Goal: Information Seeking & Learning: Learn about a topic

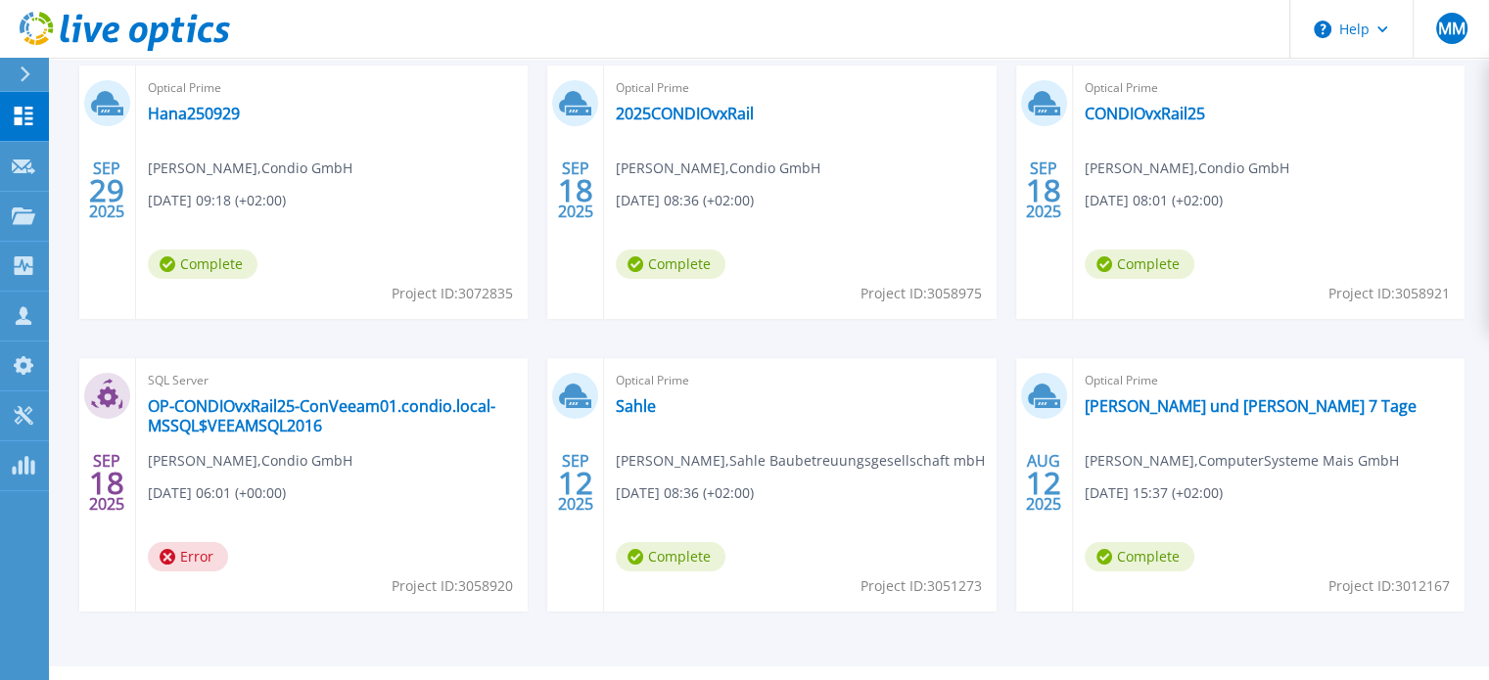
scroll to position [360, 0]
click at [643, 406] on link "Sahle" at bounding box center [636, 405] width 40 height 20
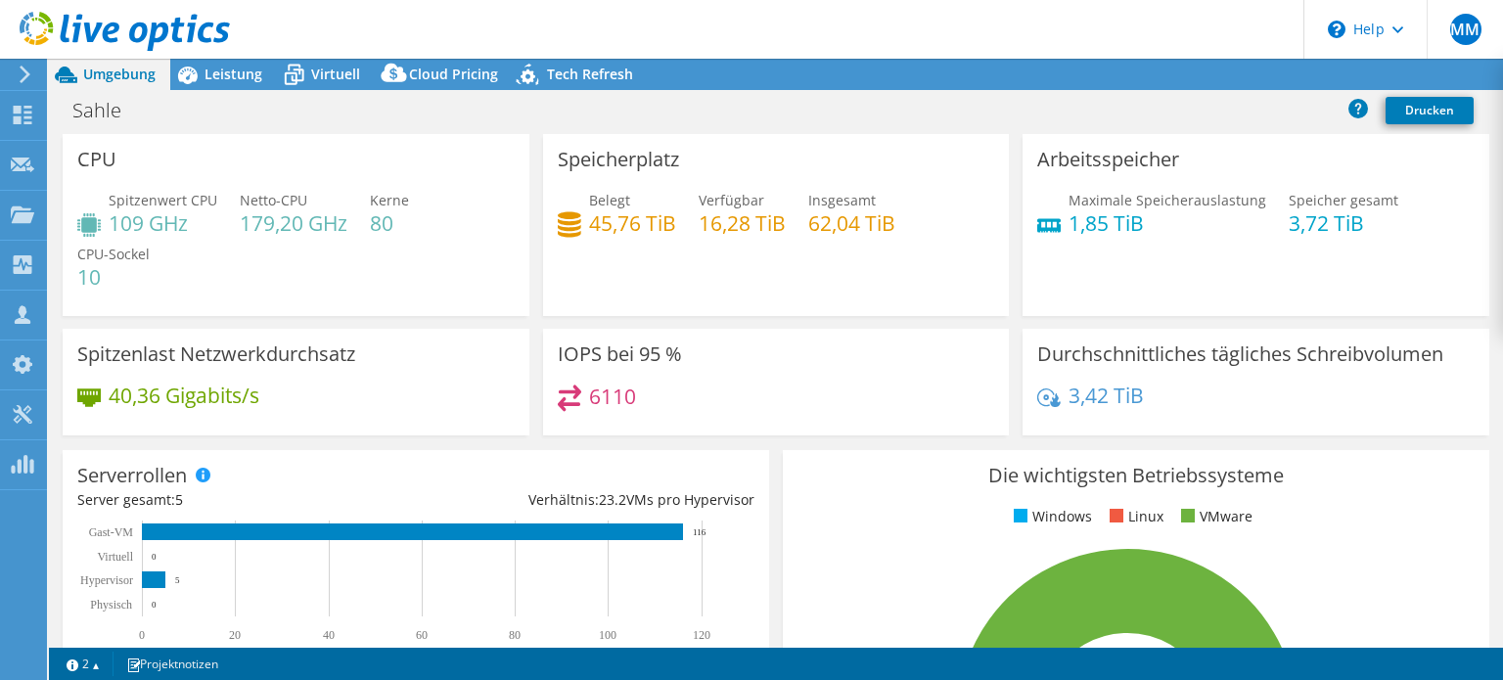
select select "EUFrankfurt"
select select "EUR"
click at [237, 71] on span "Leistung" at bounding box center [234, 74] width 58 height 19
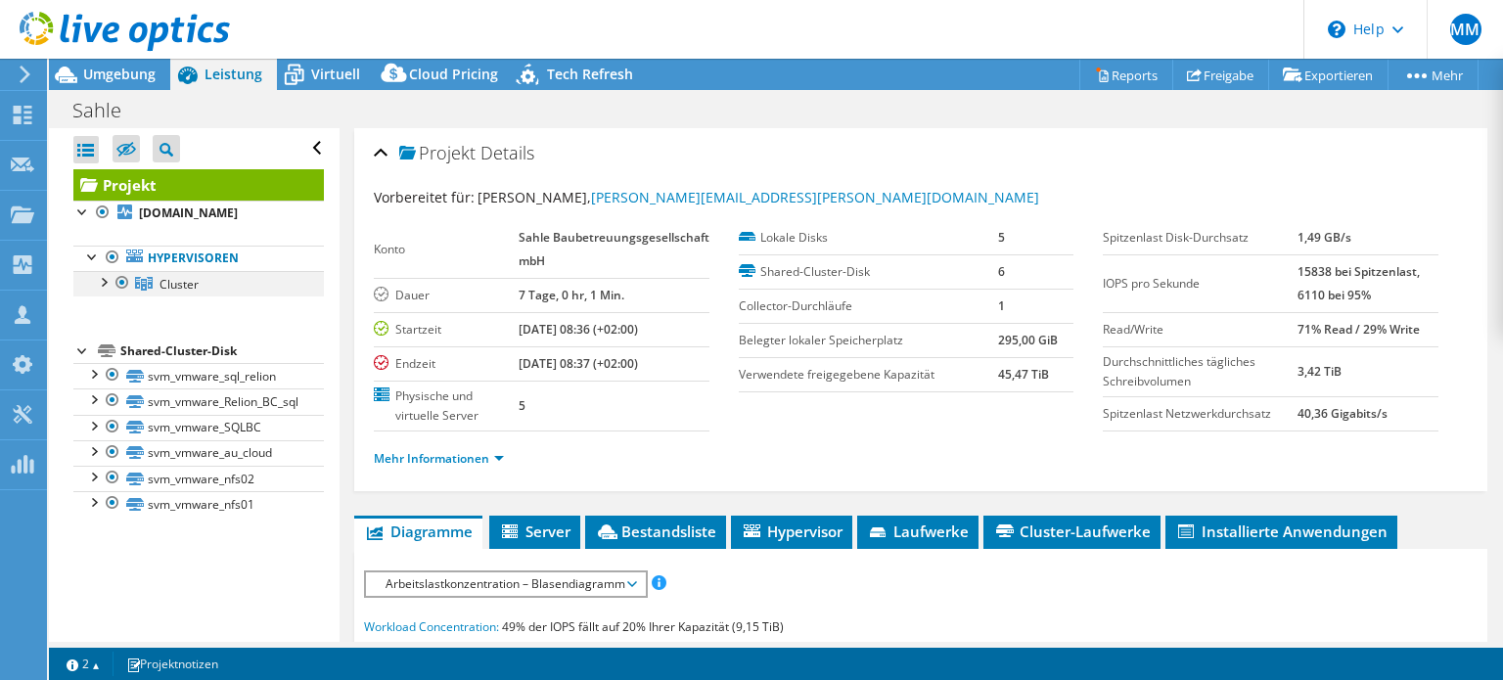
click at [106, 276] on div at bounding box center [103, 281] width 20 height 20
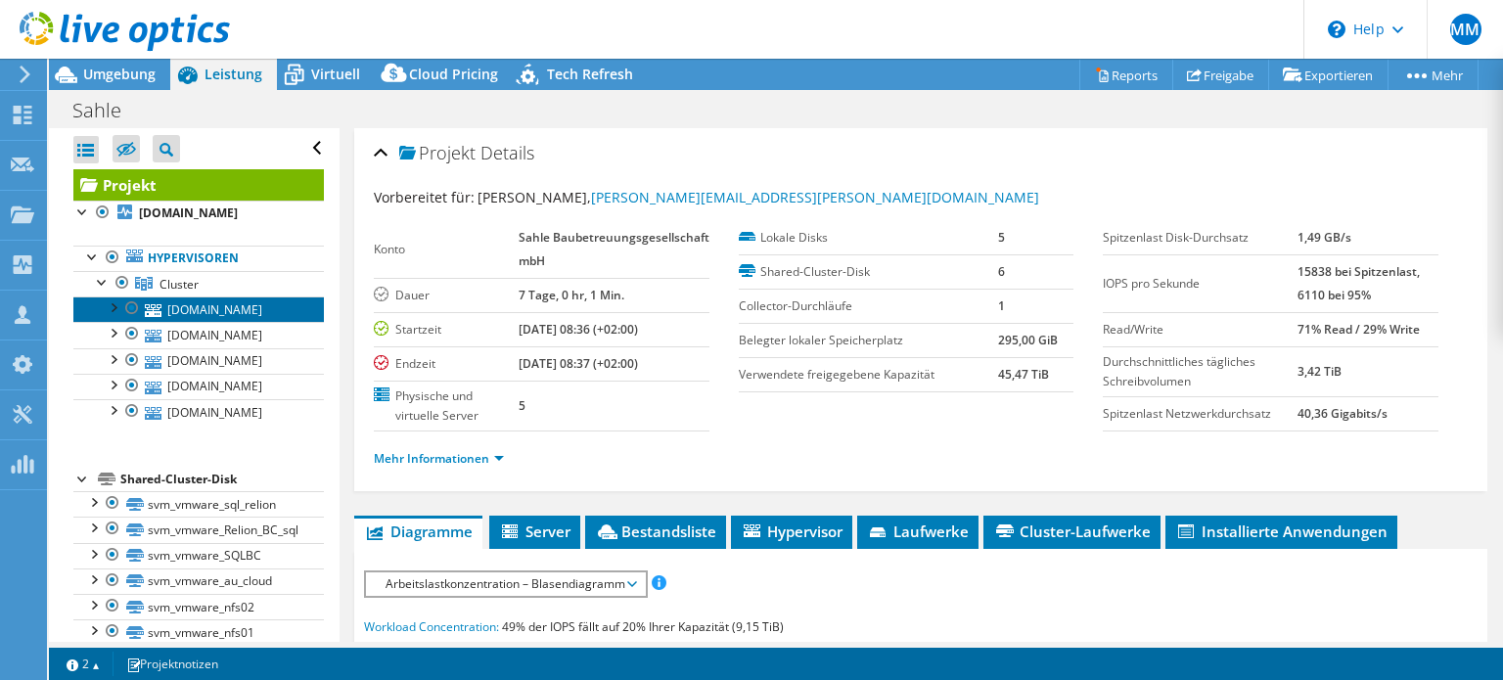
click at [224, 304] on link "[DOMAIN_NAME]" at bounding box center [198, 309] width 251 height 25
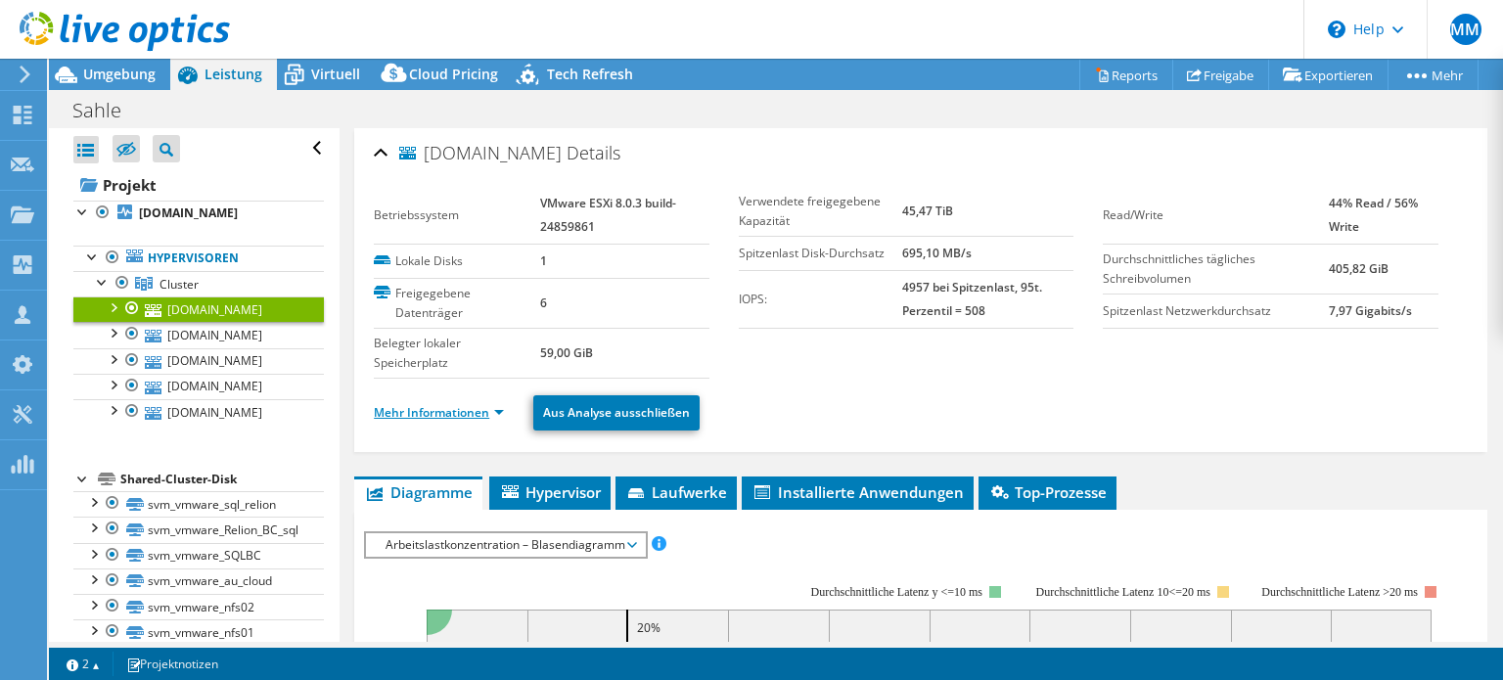
click at [399, 417] on link "Mehr Informationen" at bounding box center [439, 412] width 130 height 17
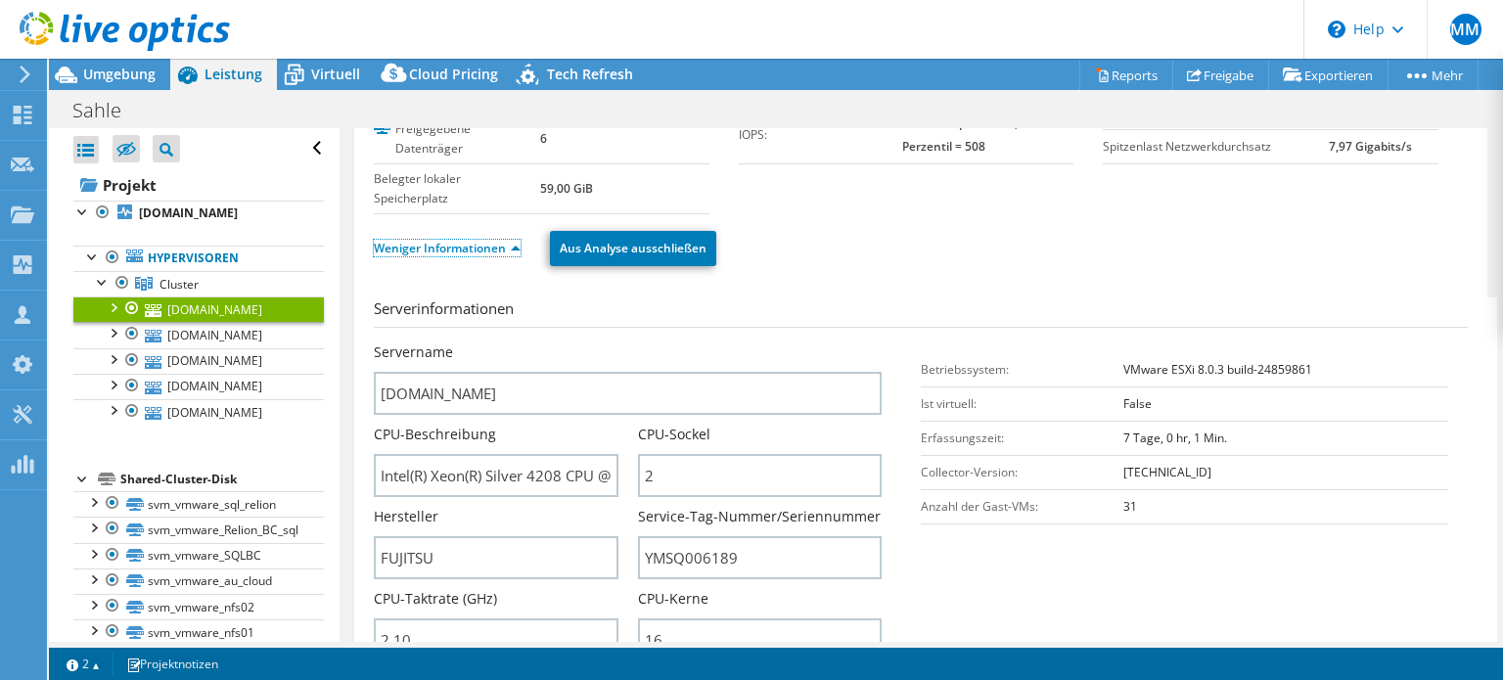
scroll to position [237, 0]
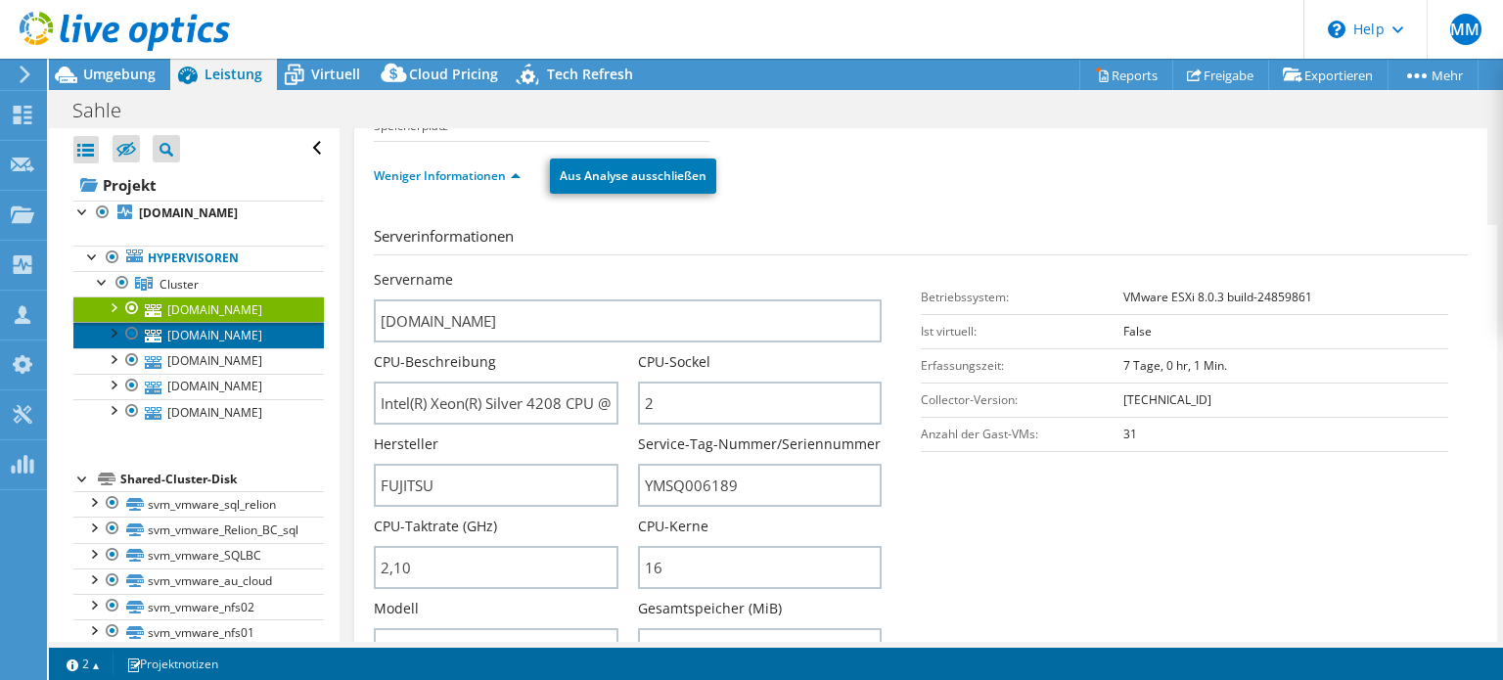
click at [248, 341] on link "[DOMAIN_NAME]" at bounding box center [198, 334] width 251 height 25
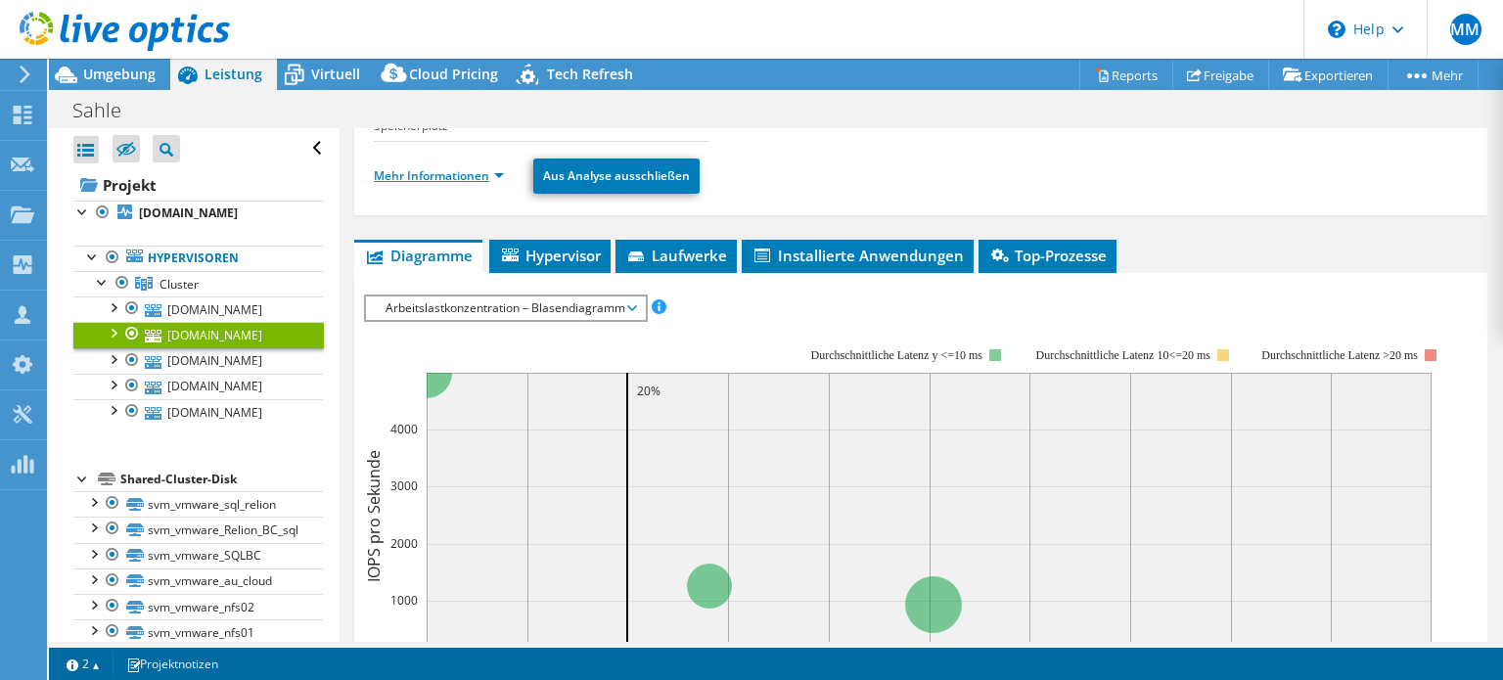
click at [448, 167] on link "Mehr Informationen" at bounding box center [439, 175] width 130 height 17
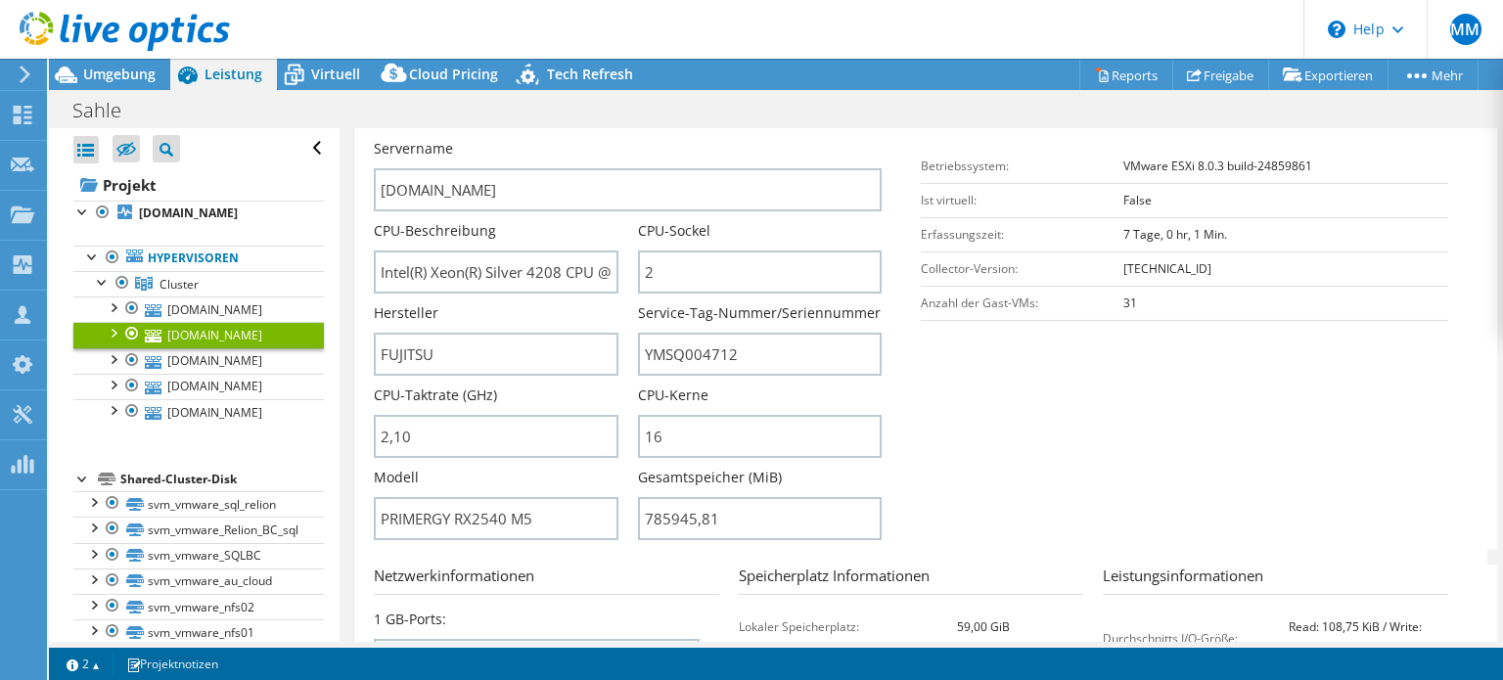
scroll to position [378, 0]
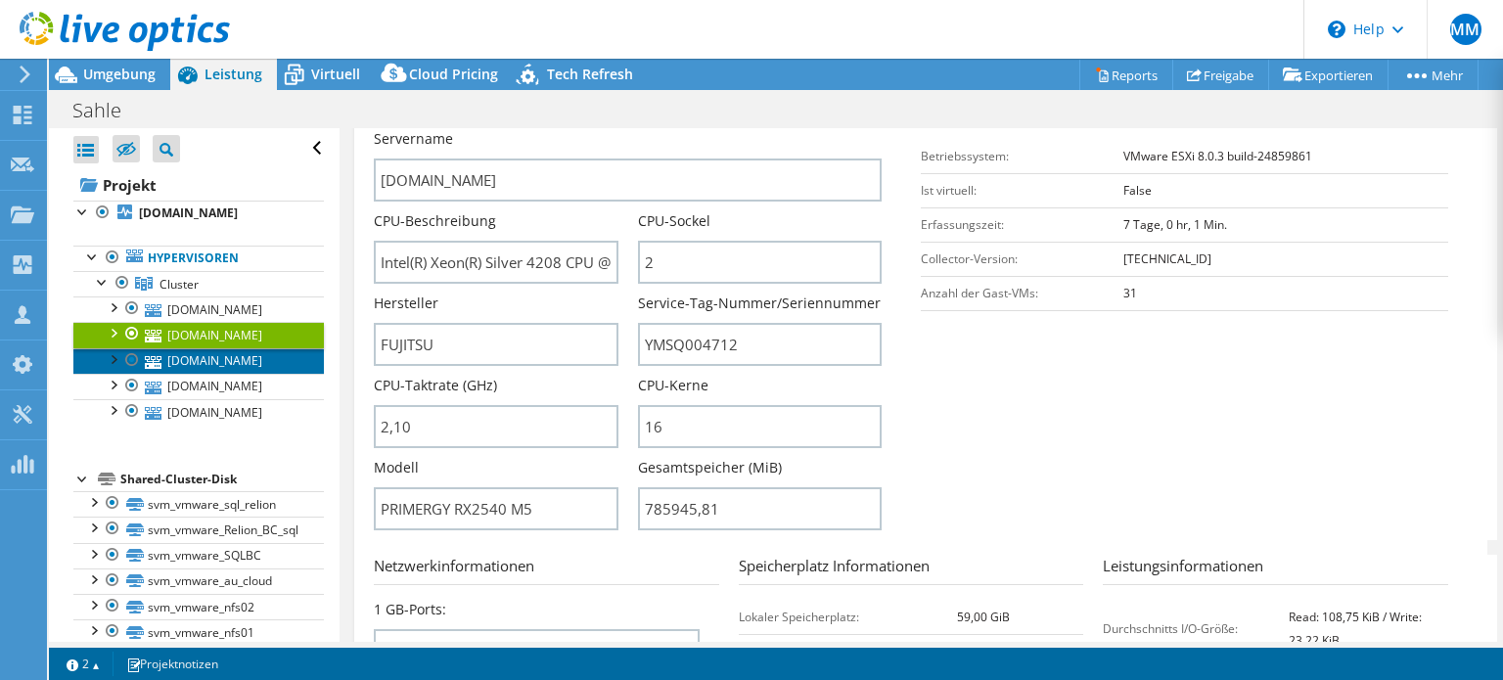
click at [239, 363] on link "[DOMAIN_NAME]" at bounding box center [198, 360] width 251 height 25
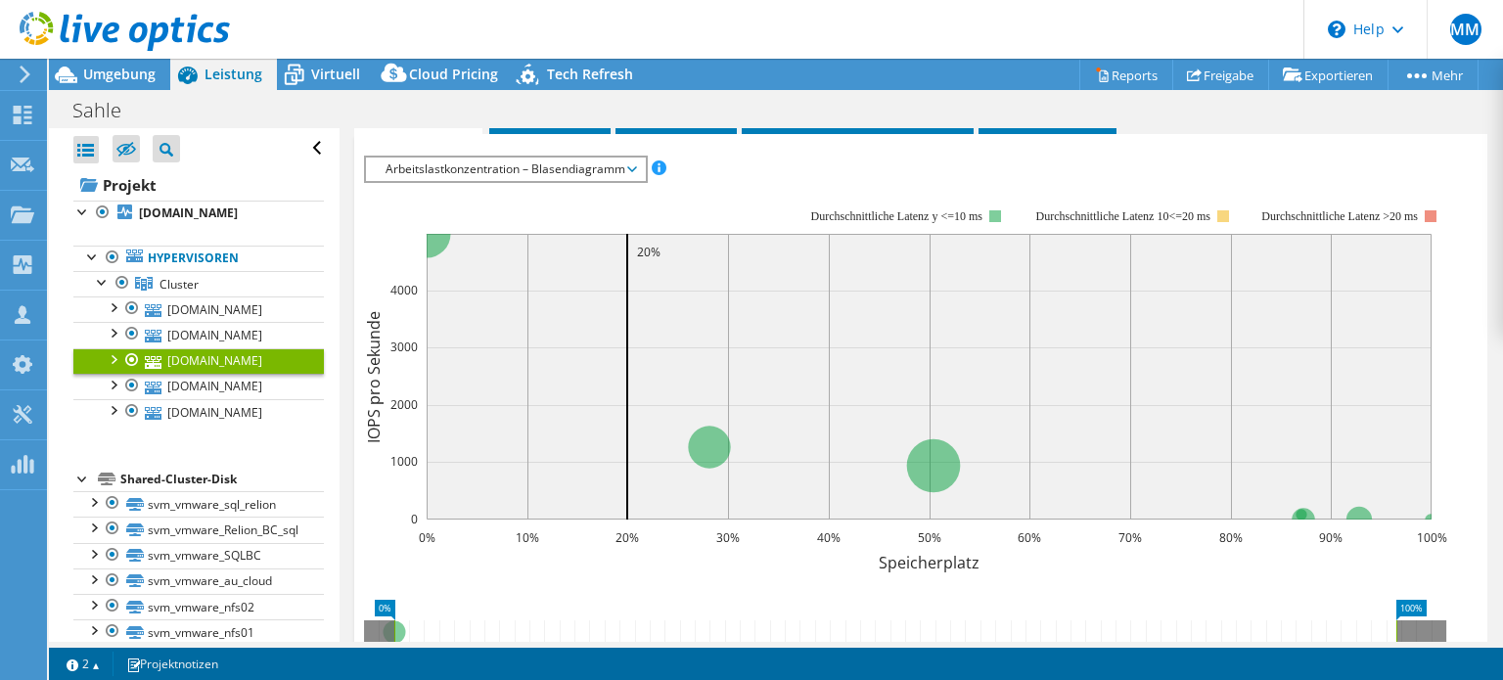
scroll to position [176, 0]
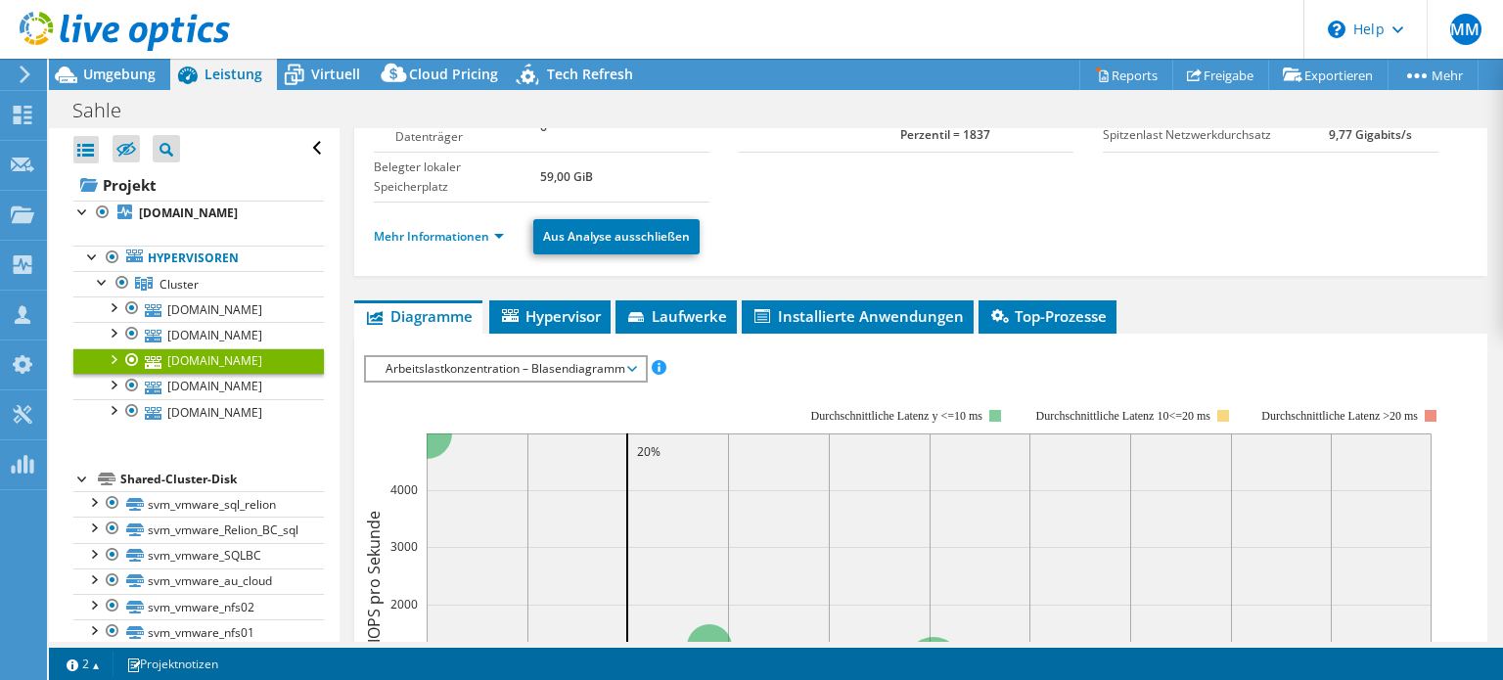
click at [436, 241] on li "Mehr Informationen" at bounding box center [445, 237] width 142 height 22
click at [437, 232] on link "Mehr Informationen" at bounding box center [439, 236] width 130 height 17
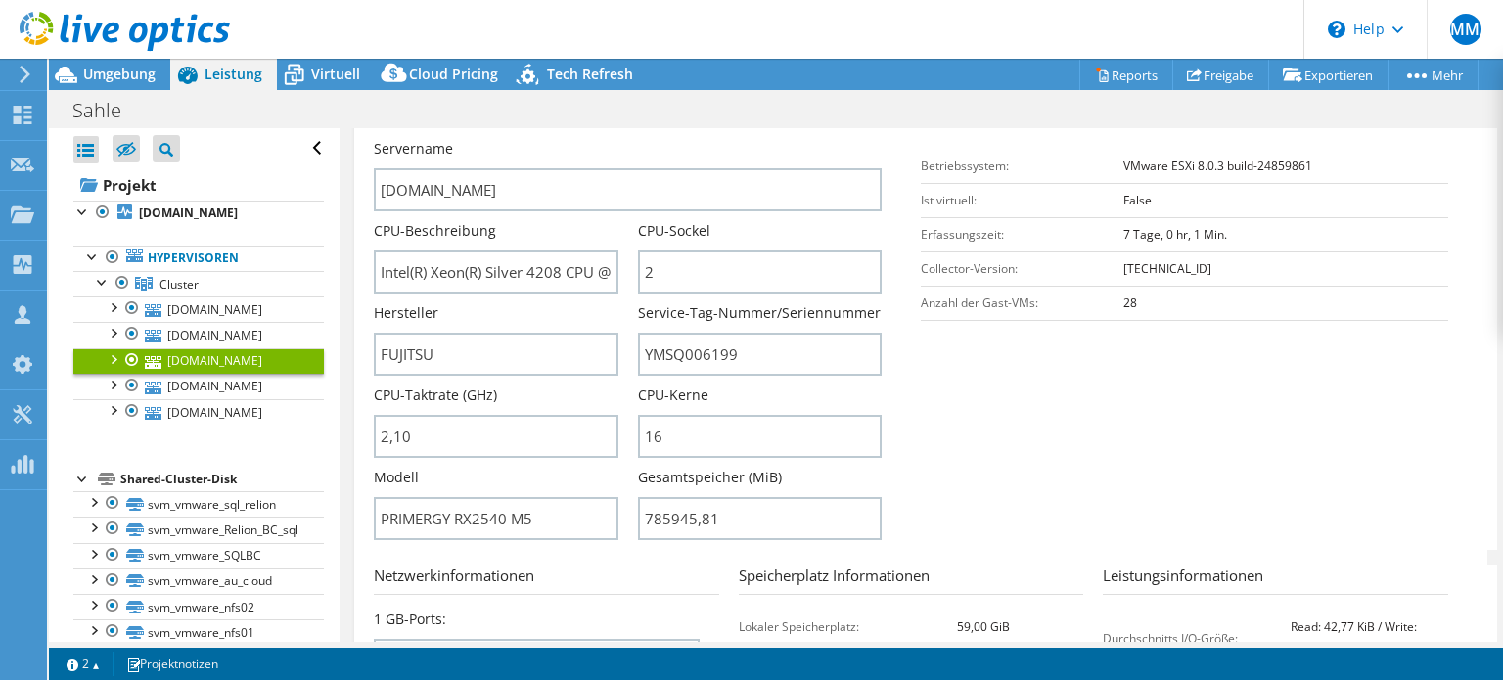
scroll to position [368, 0]
click at [240, 389] on link "[DOMAIN_NAME]" at bounding box center [198, 386] width 251 height 25
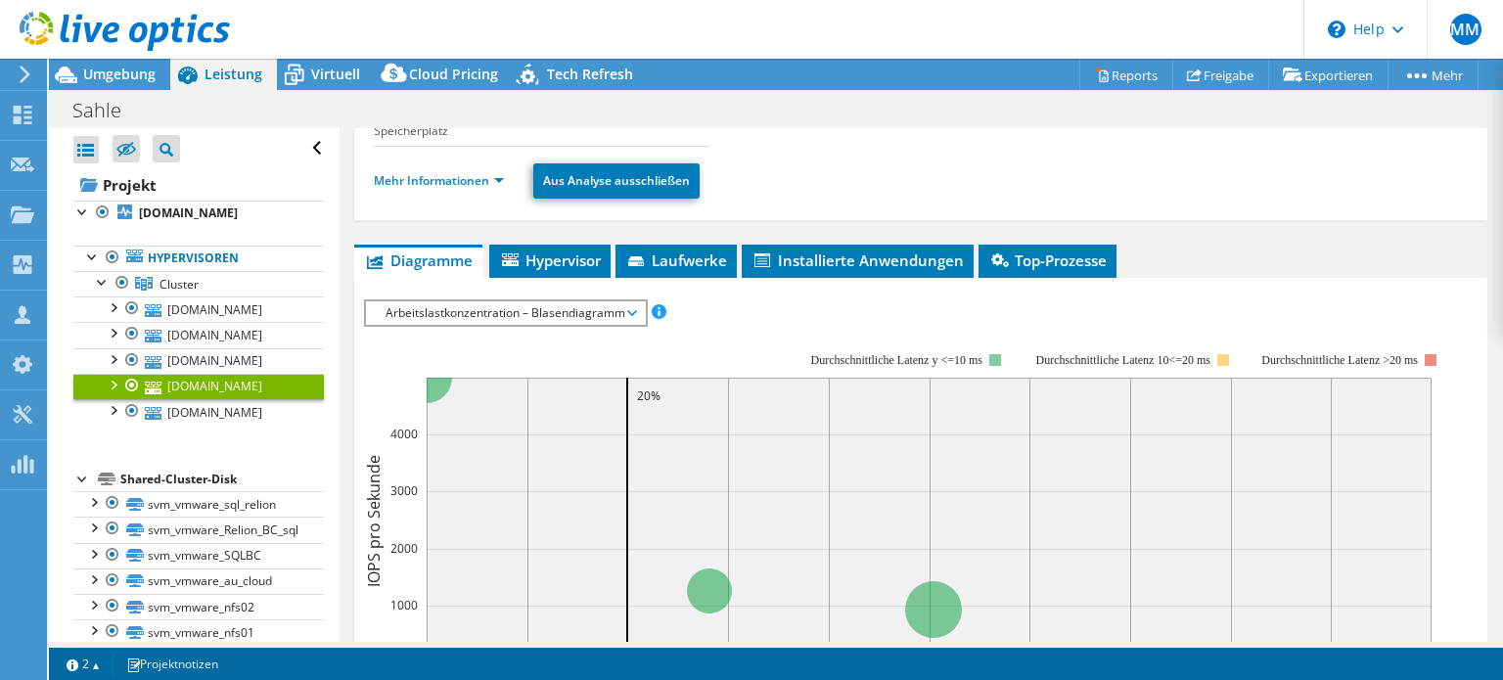
scroll to position [227, 0]
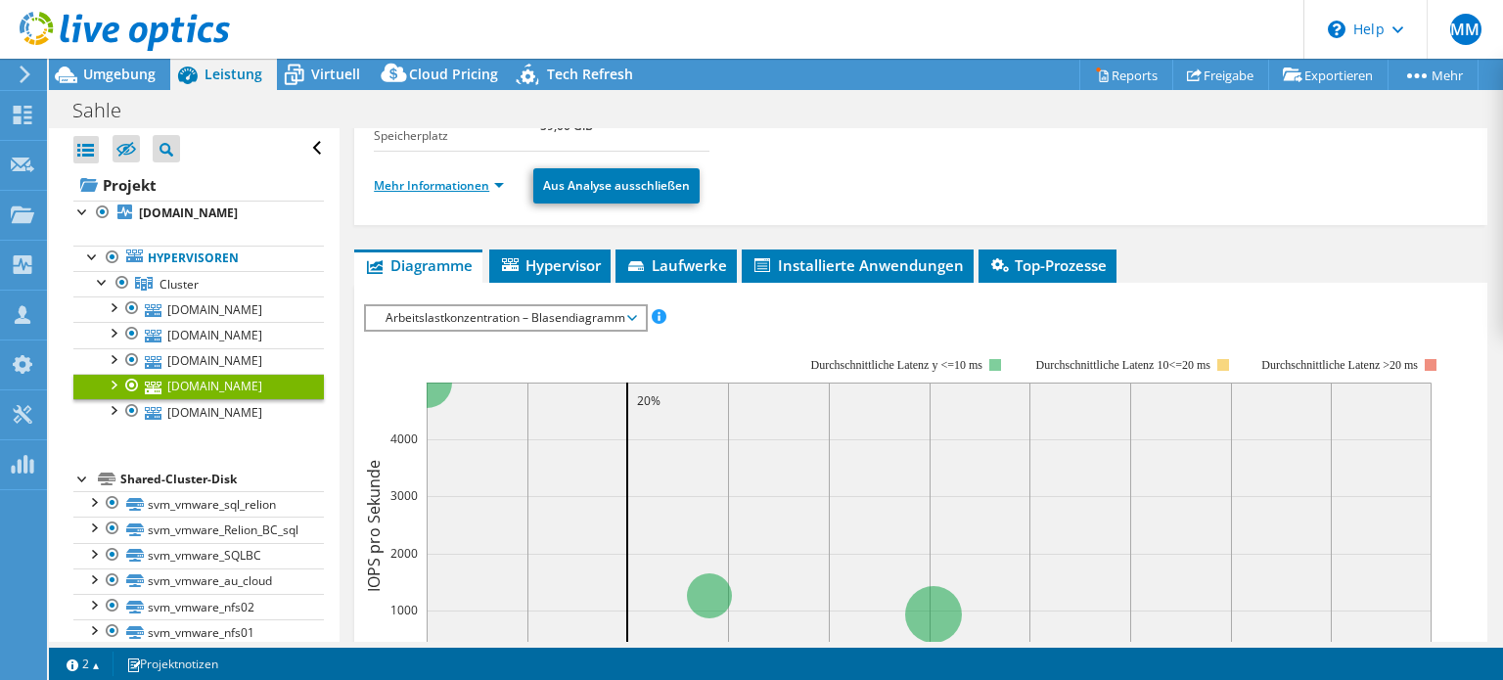
click at [439, 183] on link "Mehr Informationen" at bounding box center [439, 185] width 130 height 17
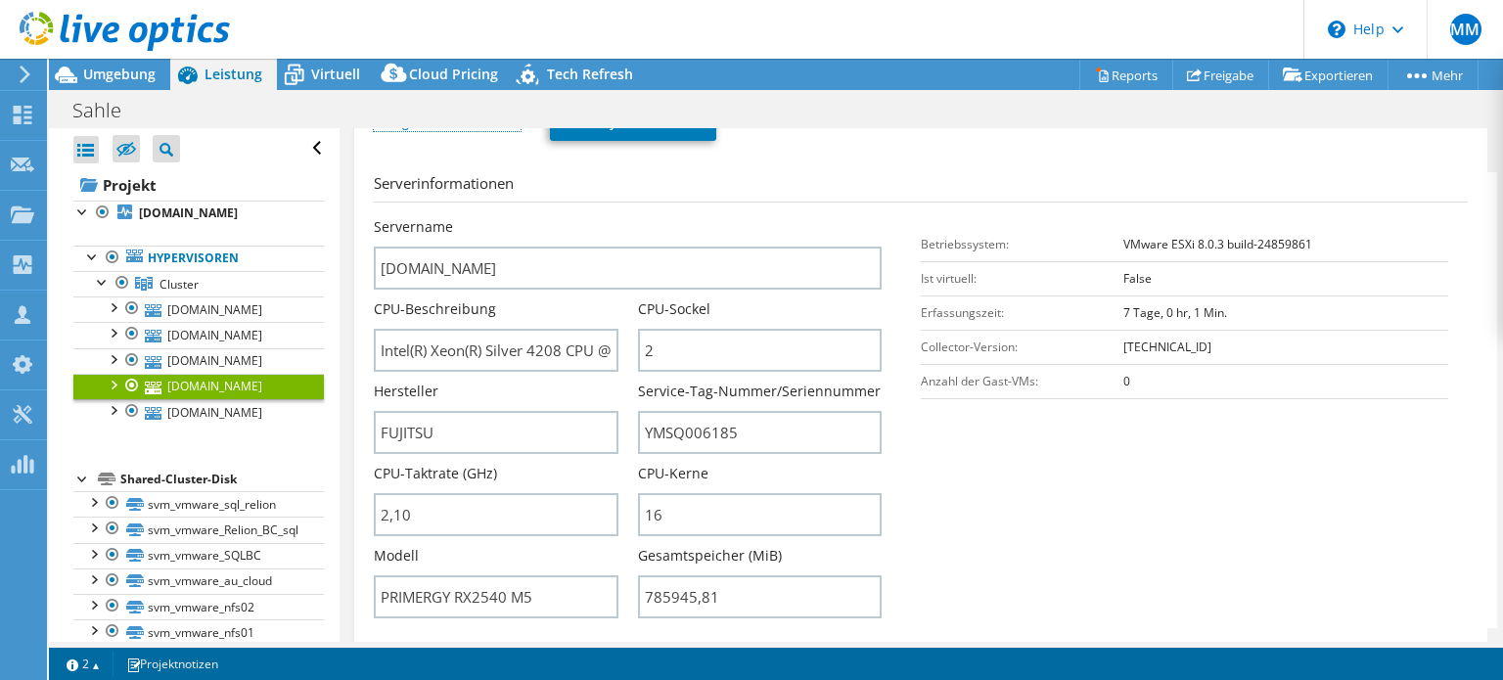
scroll to position [294, 0]
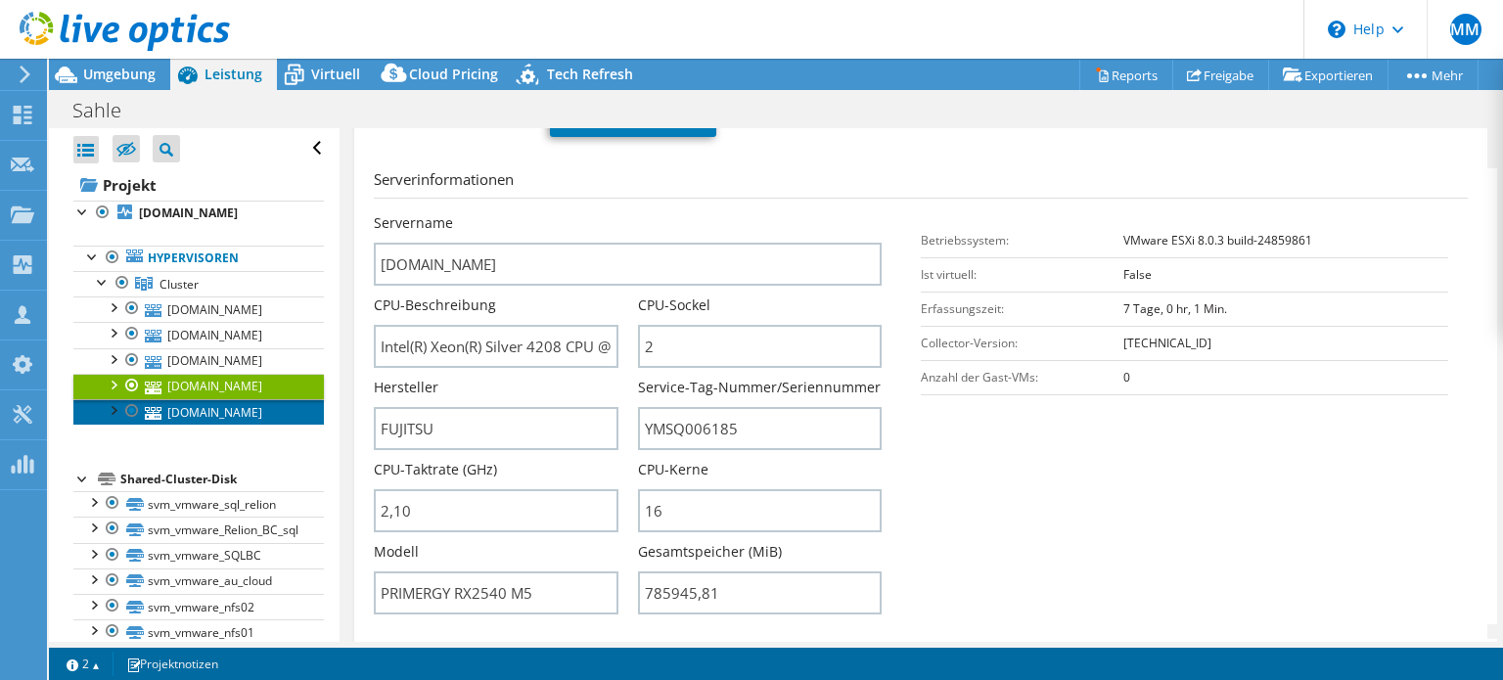
click at [259, 410] on link "[DOMAIN_NAME]" at bounding box center [198, 411] width 251 height 25
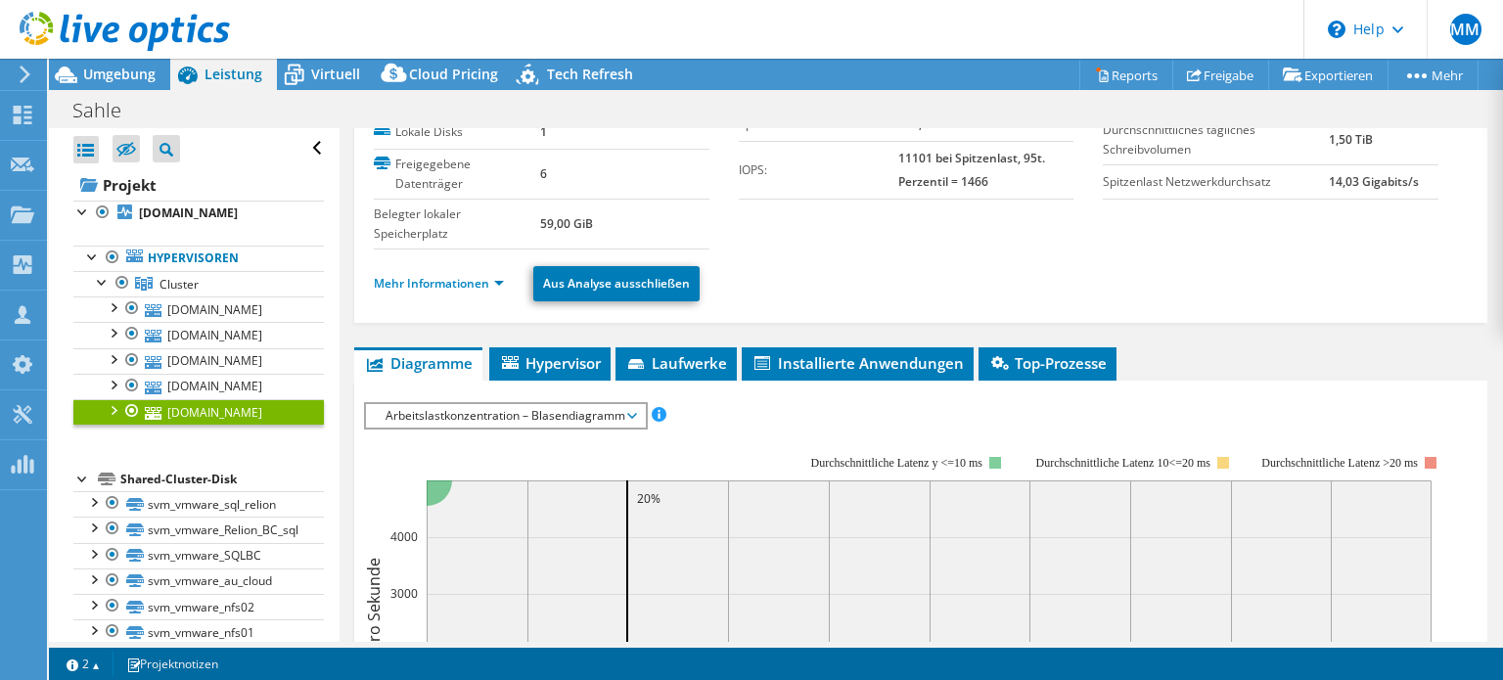
scroll to position [126, 0]
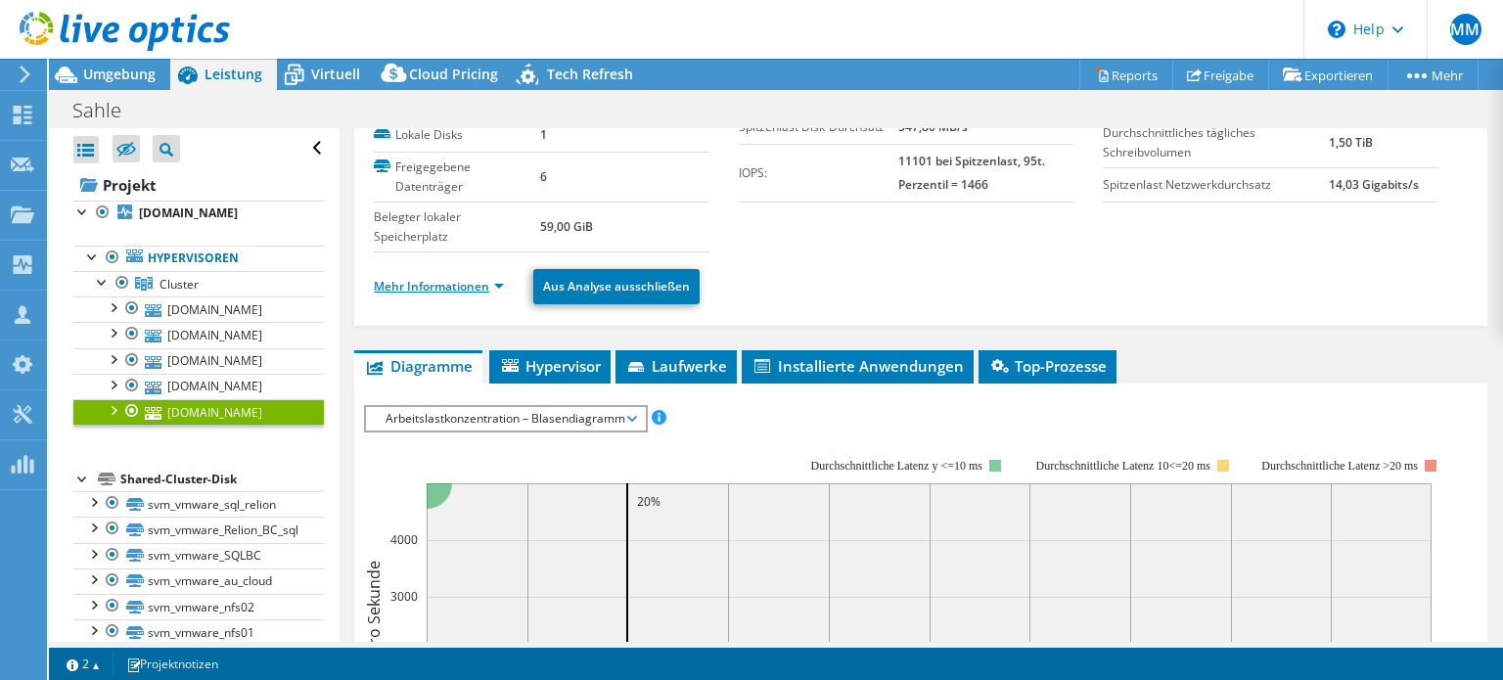
click at [414, 278] on link "Mehr Informationen" at bounding box center [439, 286] width 130 height 17
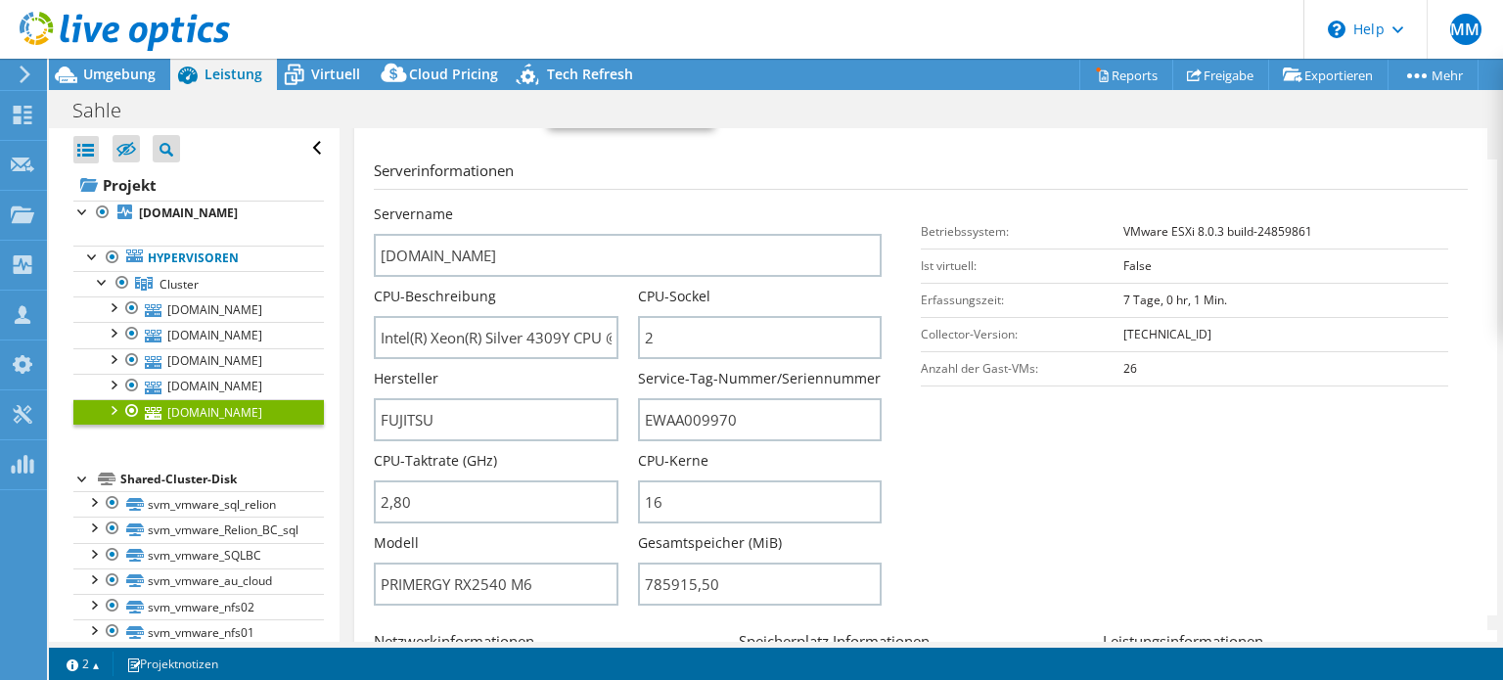
scroll to position [310, 0]
